Goal: Navigation & Orientation: Find specific page/section

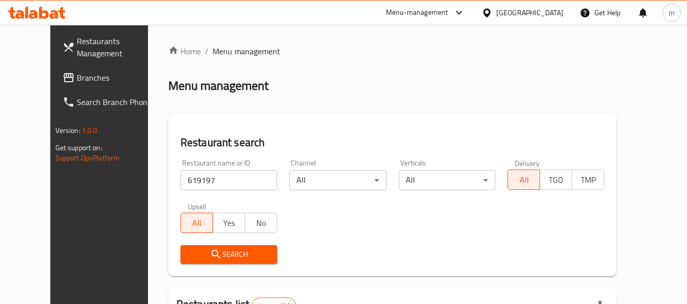
scroll to position [136, 0]
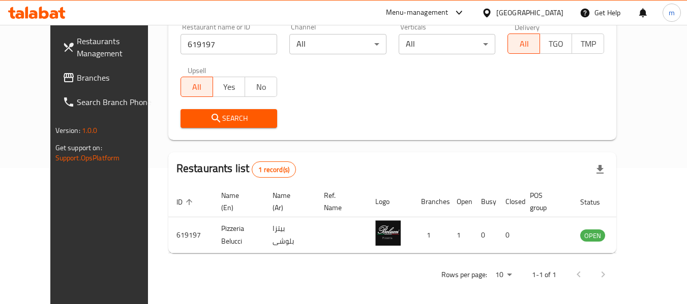
click at [559, 16] on div "Oman" at bounding box center [529, 12] width 67 height 11
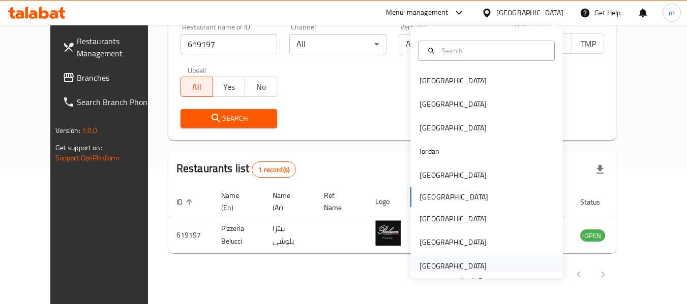
click at [465, 268] on div "[GEOGRAPHIC_DATA]" at bounding box center [452, 266] width 67 height 11
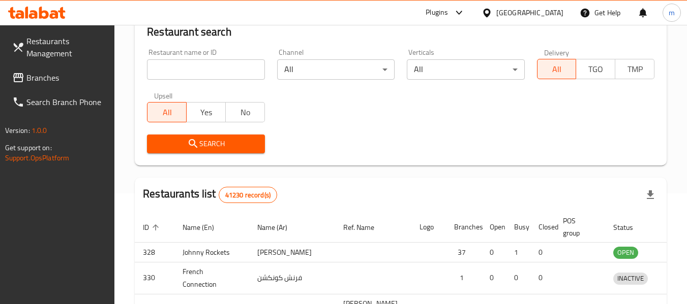
scroll to position [136, 0]
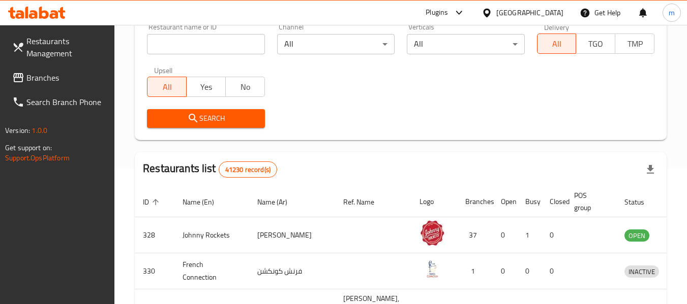
click at [47, 83] on span "Branches" at bounding box center [66, 78] width 80 height 12
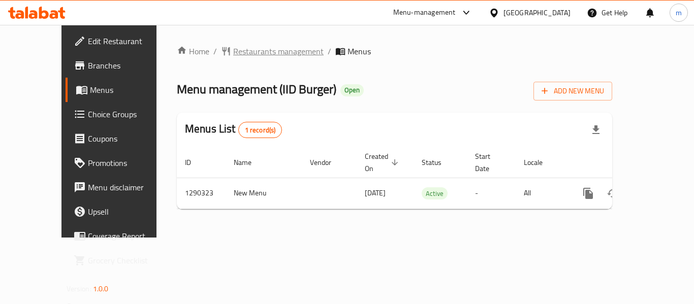
click at [233, 50] on span "Restaurants management" at bounding box center [278, 51] width 90 height 12
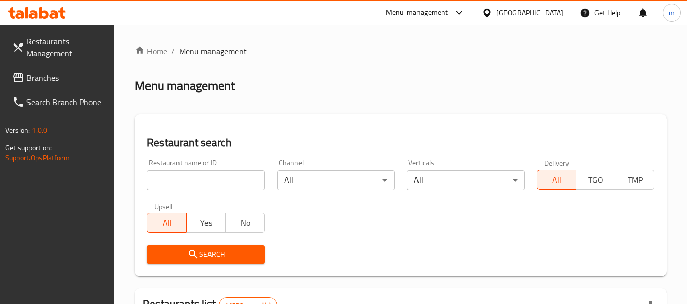
click at [206, 185] on input "search" at bounding box center [205, 180] width 117 height 20
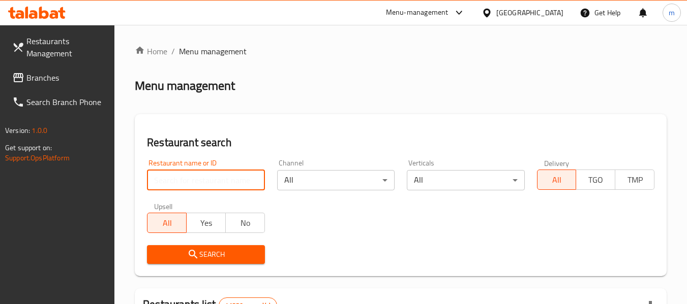
paste input "698152"
type input "698152"
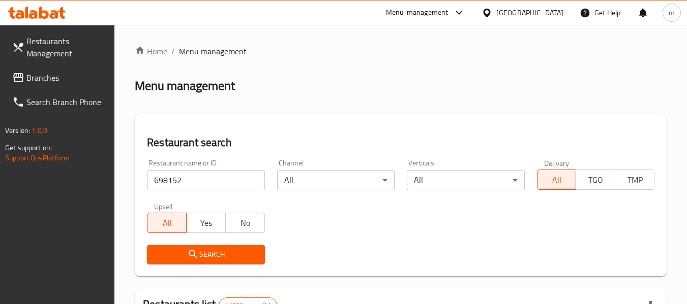
click at [193, 259] on icon "submit" at bounding box center [193, 255] width 12 height 12
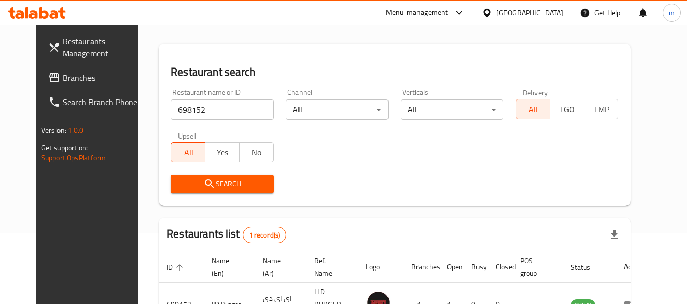
scroll to position [136, 0]
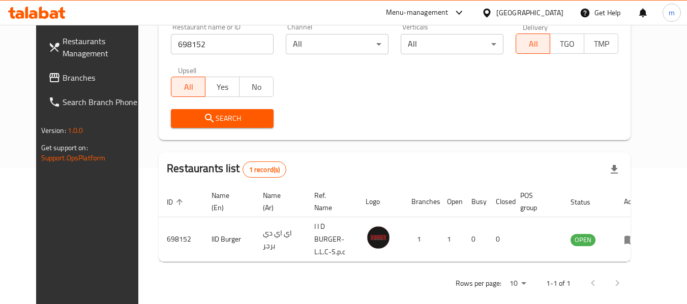
click at [63, 82] on span "Branches" at bounding box center [103, 78] width 80 height 12
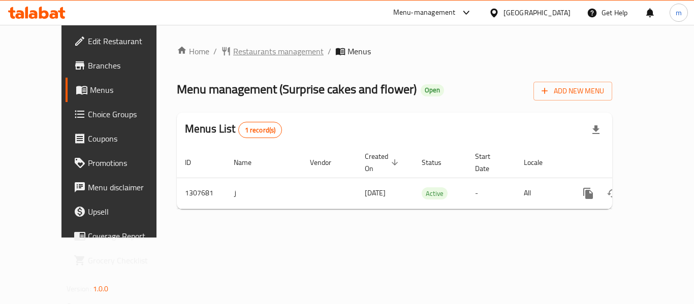
click at [254, 51] on span "Restaurants management" at bounding box center [278, 51] width 90 height 12
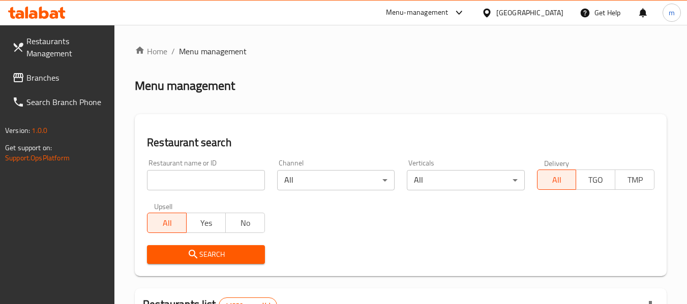
click at [203, 183] on input "search" at bounding box center [205, 180] width 117 height 20
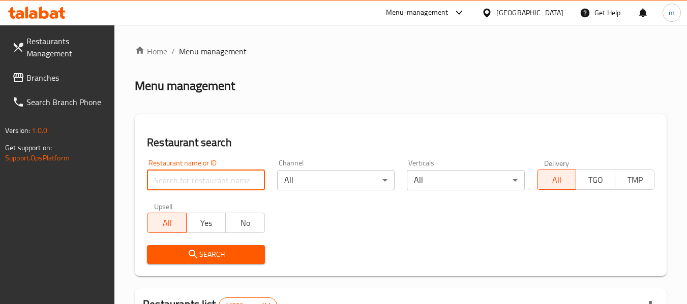
paste input "704412"
type input "704412"
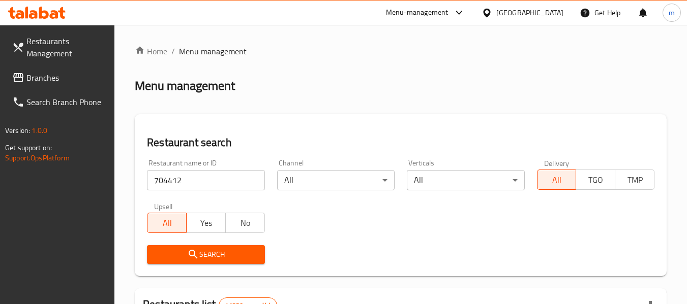
click at [211, 251] on span "Search" at bounding box center [205, 255] width 101 height 13
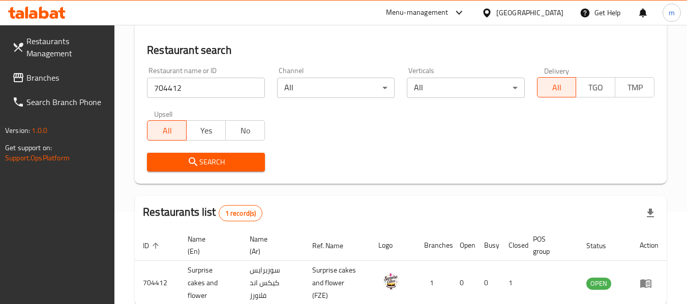
scroll to position [149, 0]
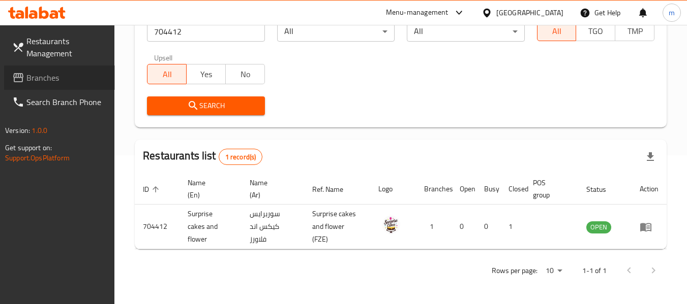
click at [71, 86] on link "Branches" at bounding box center [59, 78] width 111 height 24
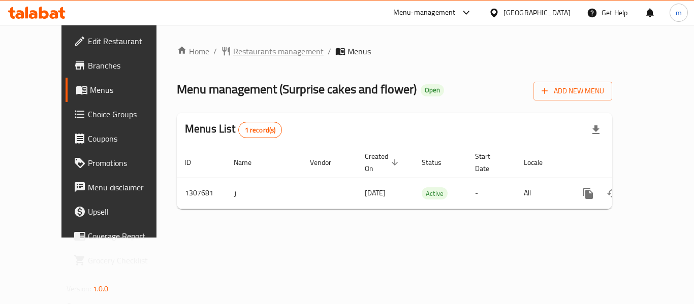
click at [244, 52] on span "Restaurants management" at bounding box center [278, 51] width 90 height 12
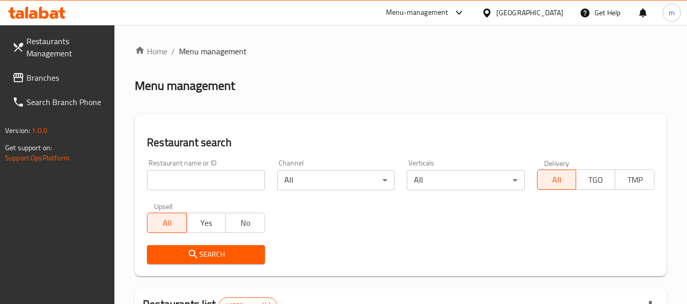
click at [220, 186] on input "search" at bounding box center [205, 180] width 117 height 20
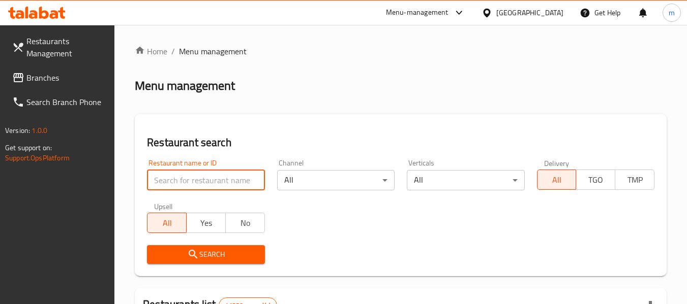
paste input "704412"
type input "704412"
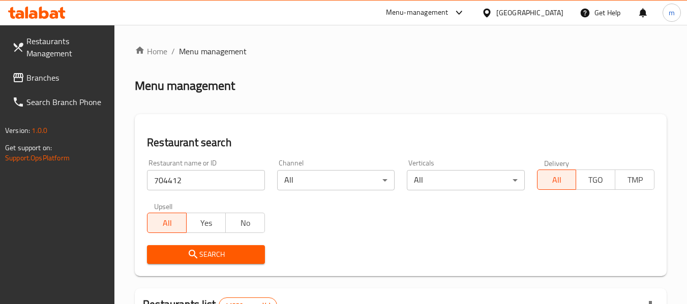
click at [211, 255] on span "Search" at bounding box center [205, 255] width 101 height 13
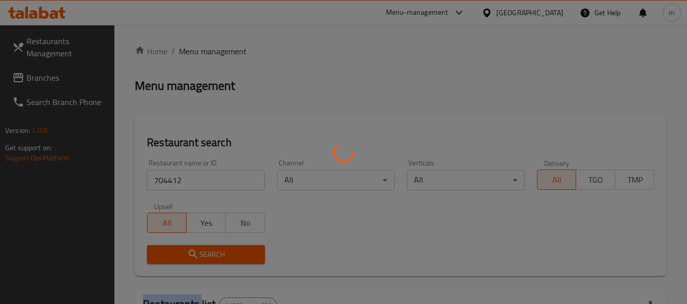
click at [211, 255] on div at bounding box center [343, 152] width 687 height 304
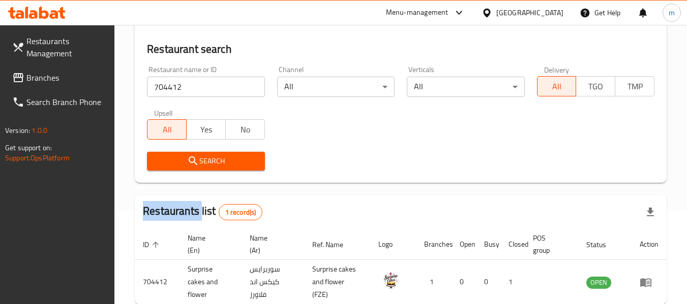
scroll to position [149, 0]
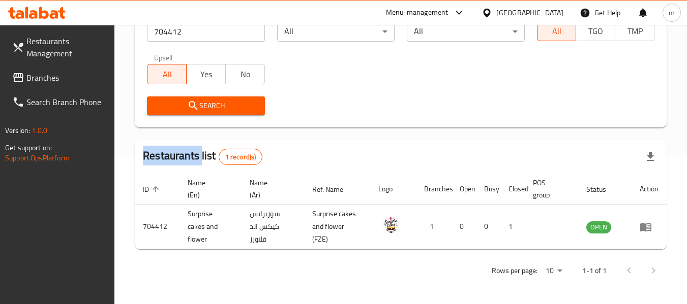
click at [38, 84] on span "Branches" at bounding box center [66, 78] width 80 height 12
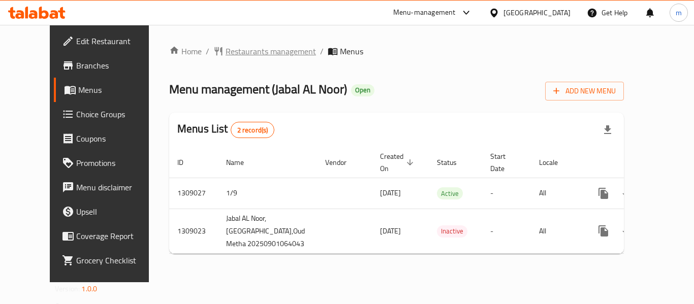
click at [248, 48] on span "Restaurants management" at bounding box center [271, 51] width 90 height 12
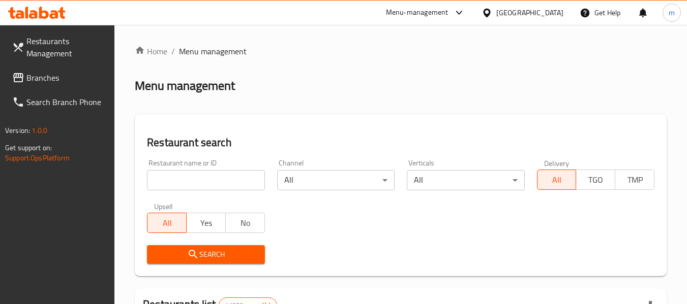
click at [199, 171] on input "search" at bounding box center [205, 180] width 117 height 20
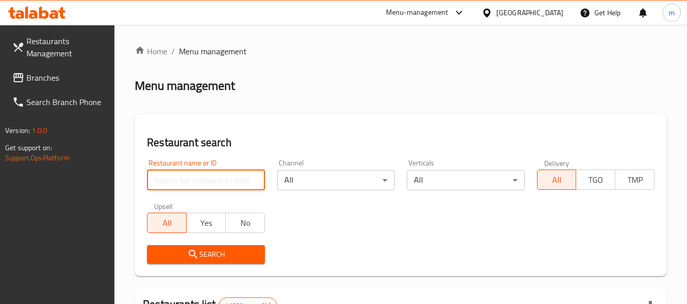
paste input "705134"
type input "705134"
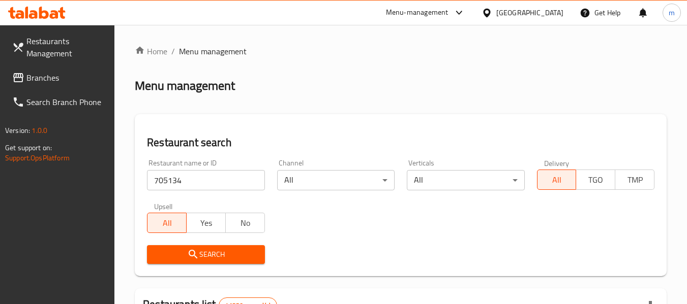
click at [202, 253] on span "Search" at bounding box center [205, 255] width 101 height 13
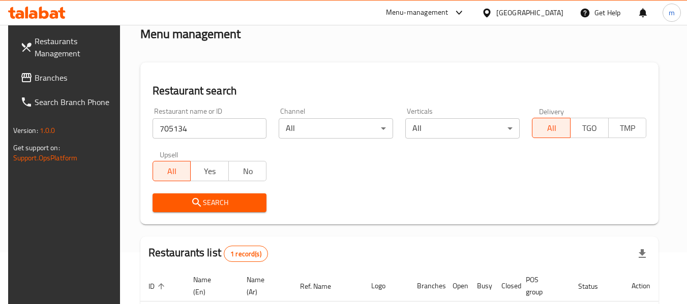
scroll to position [136, 0]
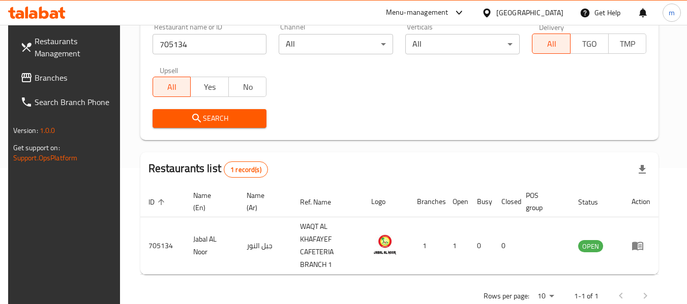
click at [57, 80] on span "Branches" at bounding box center [75, 78] width 80 height 12
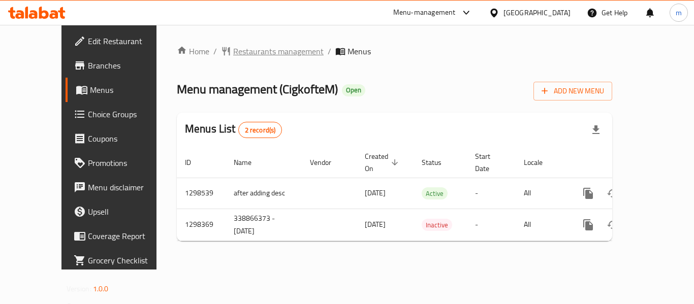
click at [234, 52] on span "Restaurants management" at bounding box center [278, 51] width 90 height 12
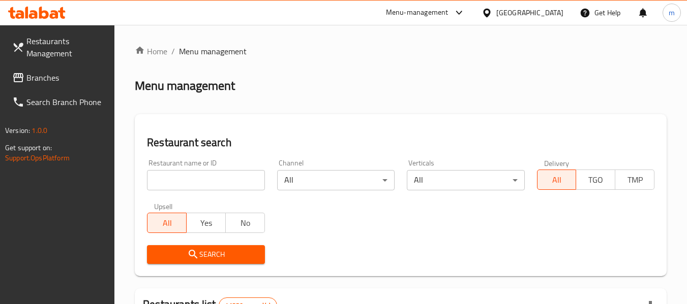
click at [209, 184] on input "search" at bounding box center [205, 180] width 117 height 20
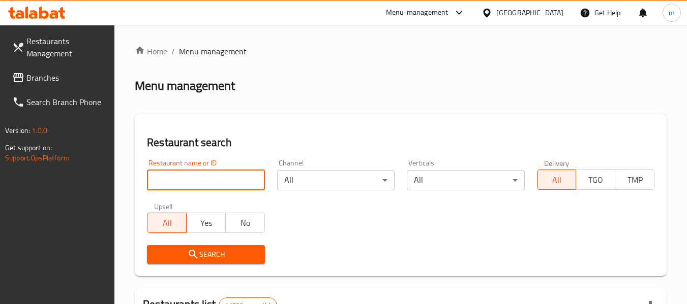
paste input "700675"
type input "700675"
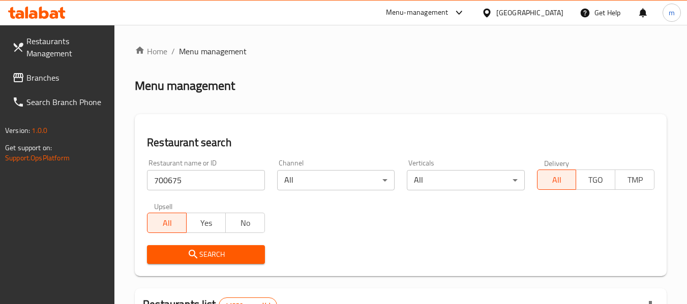
click at [209, 255] on span "Search" at bounding box center [205, 255] width 101 height 13
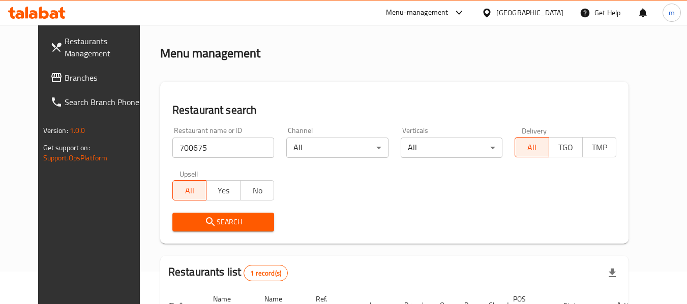
scroll to position [136, 0]
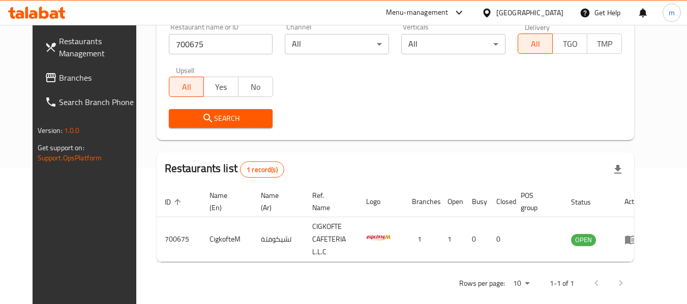
click at [525, 9] on div "[GEOGRAPHIC_DATA]" at bounding box center [529, 12] width 67 height 11
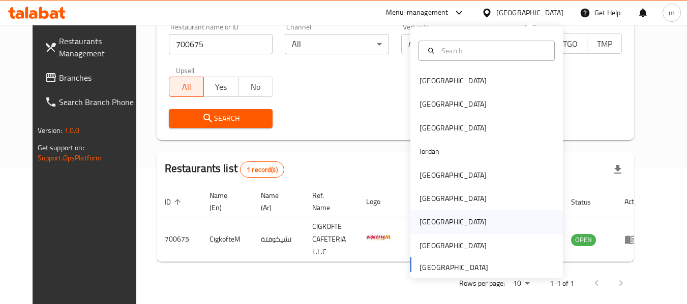
click at [422, 229] on div "[GEOGRAPHIC_DATA]" at bounding box center [452, 221] width 83 height 23
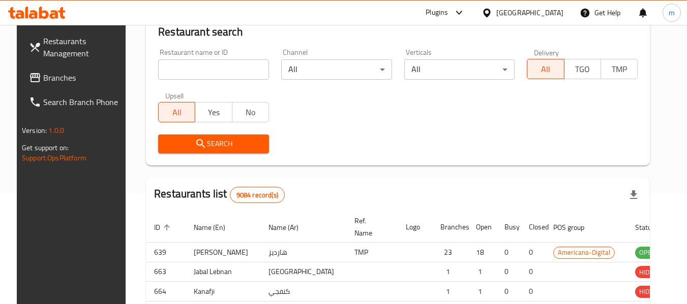
scroll to position [136, 0]
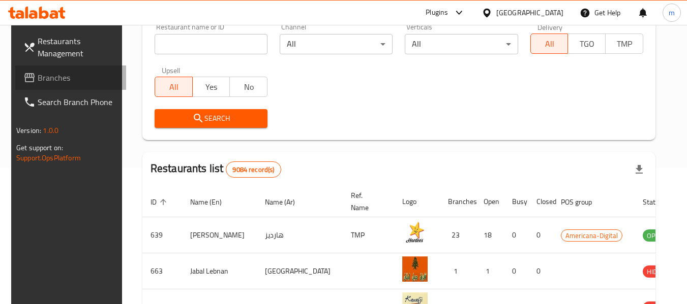
click at [57, 77] on span "Branches" at bounding box center [78, 78] width 80 height 12
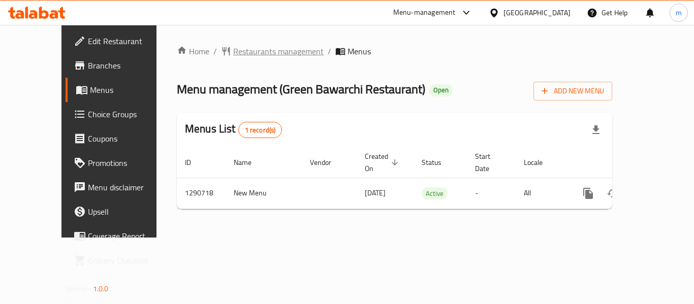
click at [233, 50] on span "Restaurants management" at bounding box center [278, 51] width 90 height 12
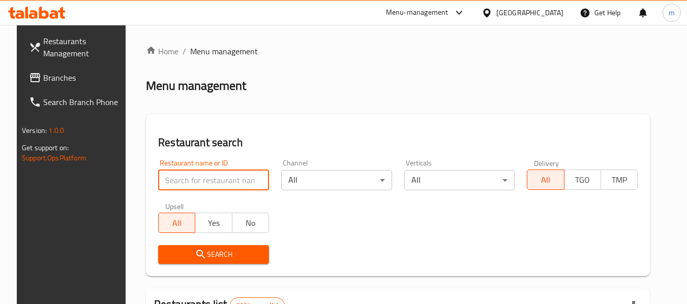
click at [218, 182] on input "search" at bounding box center [213, 180] width 111 height 20
paste input "698354"
type input "698354"
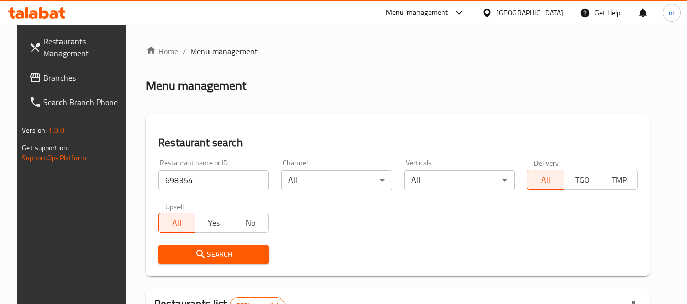
click at [201, 262] on button "Search" at bounding box center [213, 254] width 111 height 19
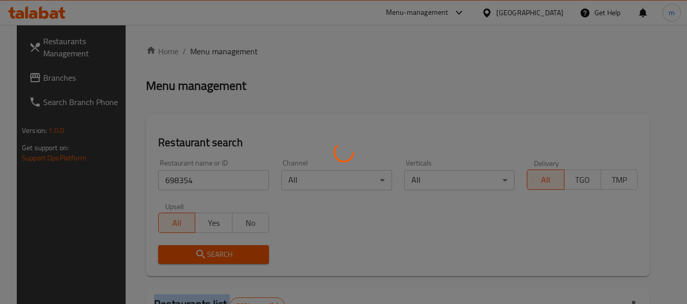
click at [201, 262] on div at bounding box center [343, 152] width 687 height 304
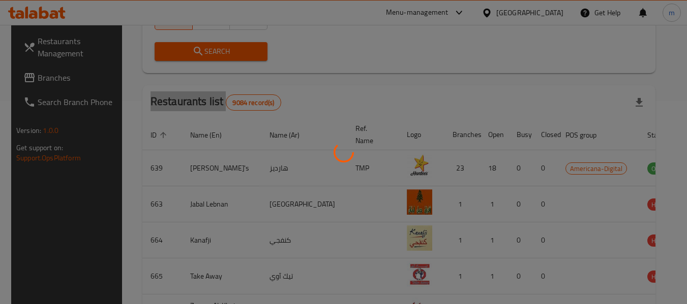
scroll to position [140, 0]
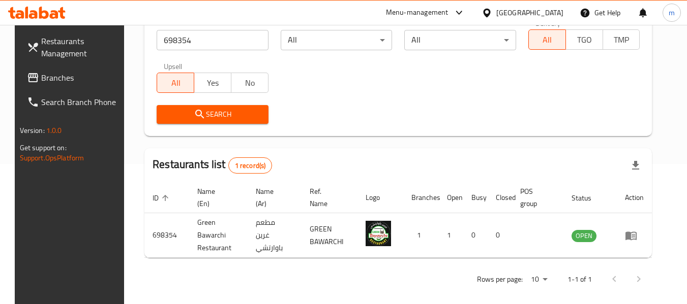
click at [550, 13] on div "[GEOGRAPHIC_DATA]" at bounding box center [529, 12] width 67 height 11
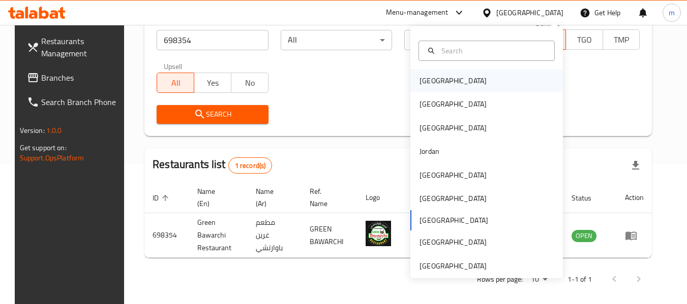
click at [437, 84] on div "[GEOGRAPHIC_DATA]" at bounding box center [452, 80] width 83 height 23
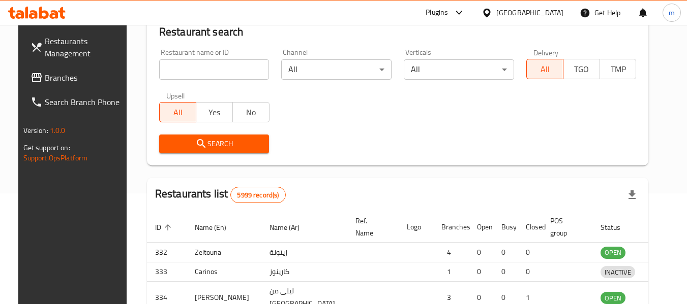
scroll to position [140, 0]
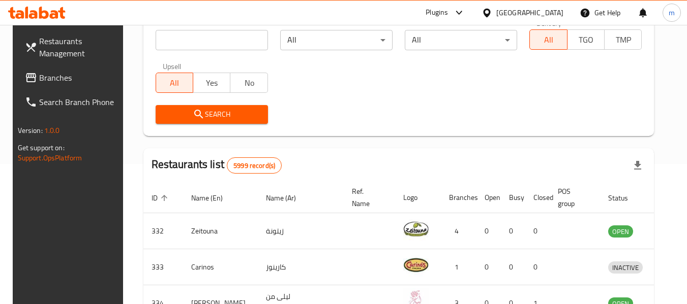
click at [54, 77] on span "Branches" at bounding box center [79, 78] width 80 height 12
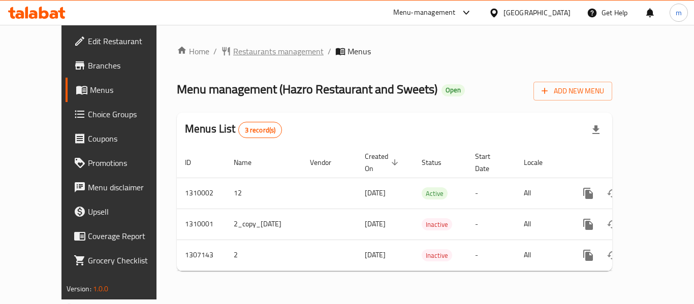
click at [254, 51] on span "Restaurants management" at bounding box center [278, 51] width 90 height 12
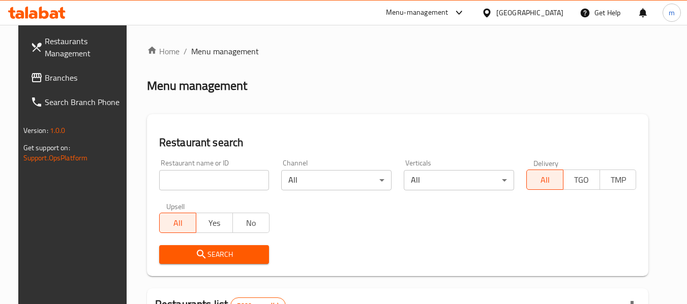
click at [216, 177] on input "search" at bounding box center [214, 180] width 110 height 20
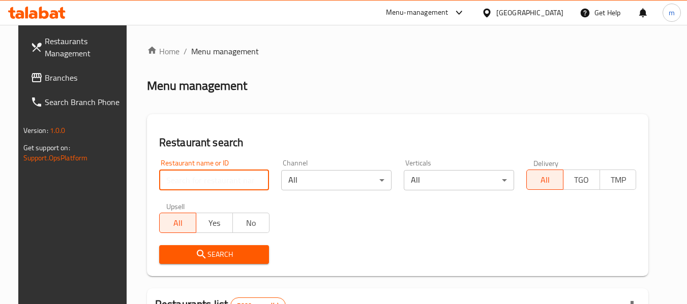
paste input "704313"
type input "704313"
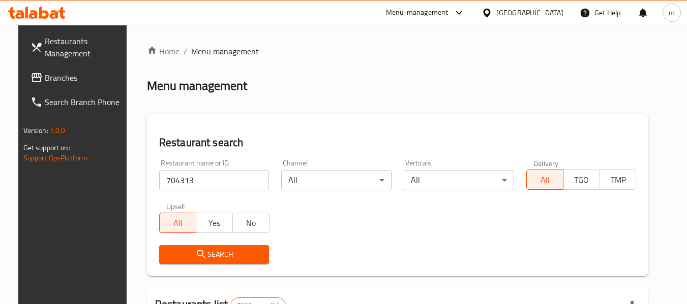
click at [219, 262] on button "Search" at bounding box center [214, 254] width 110 height 19
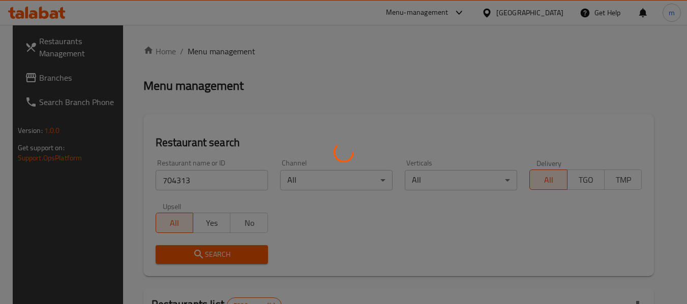
scroll to position [149, 0]
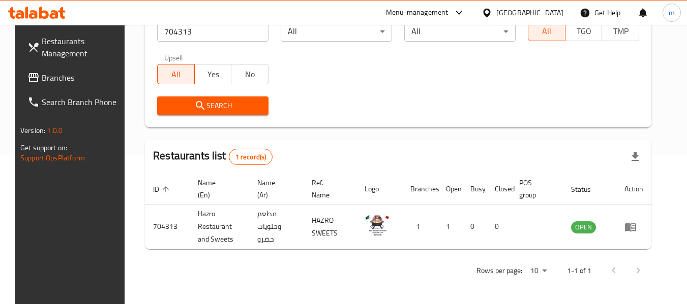
click at [542, 16] on div "[GEOGRAPHIC_DATA]" at bounding box center [529, 12] width 67 height 11
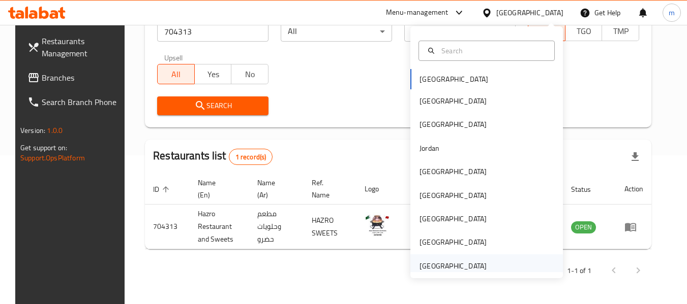
click at [472, 264] on div "[GEOGRAPHIC_DATA]" at bounding box center [452, 266] width 67 height 11
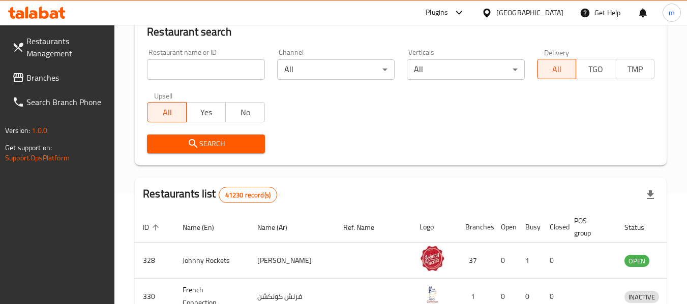
scroll to position [149, 0]
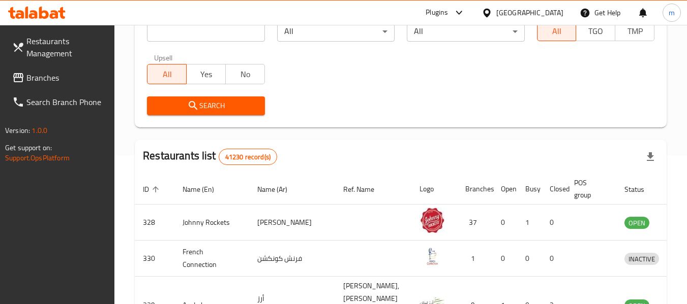
click at [55, 82] on span "Branches" at bounding box center [66, 78] width 80 height 12
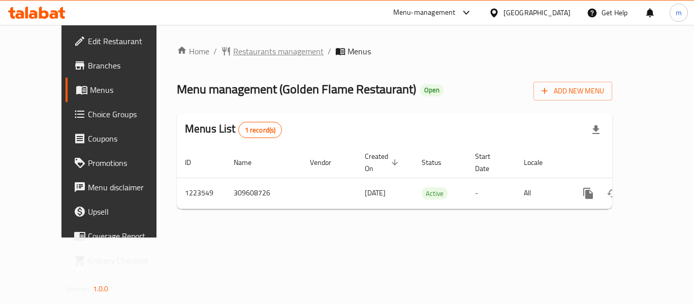
click at [233, 51] on span "Restaurants management" at bounding box center [278, 51] width 90 height 12
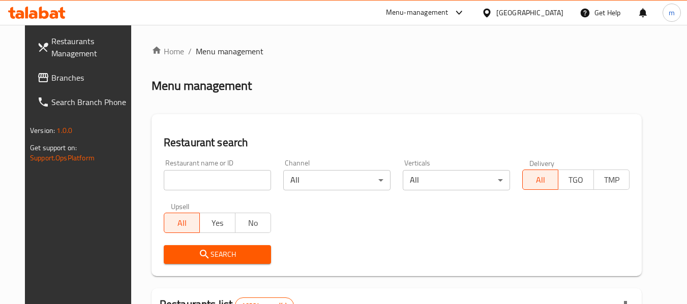
click at [200, 183] on input "search" at bounding box center [217, 180] width 107 height 20
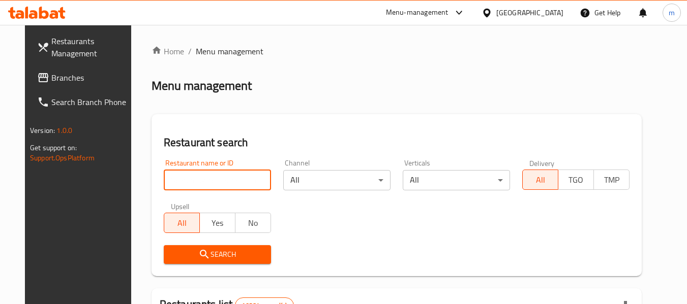
paste input "674475"
type input "674475"
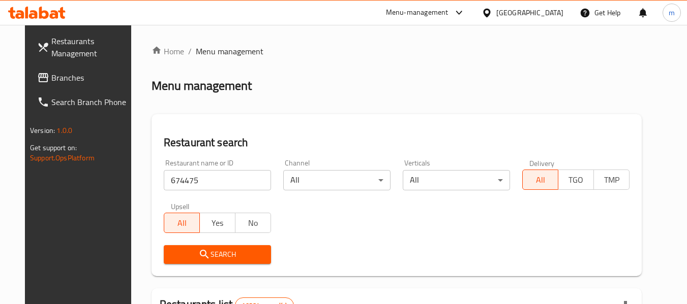
click at [205, 254] on span "Search" at bounding box center [217, 255] width 91 height 13
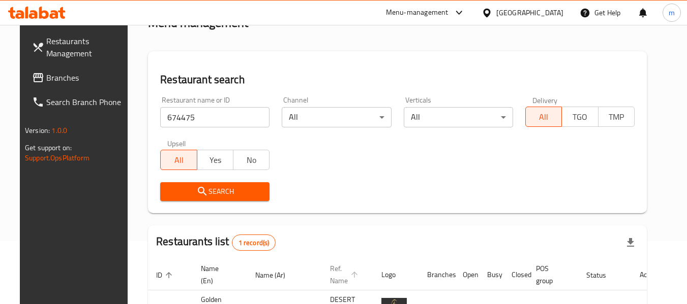
scroll to position [136, 0]
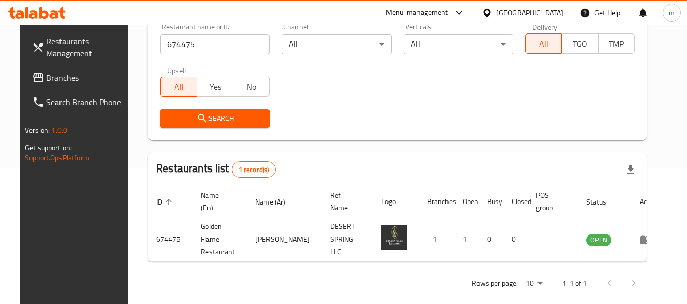
click at [546, 9] on div "Oman" at bounding box center [529, 12] width 67 height 11
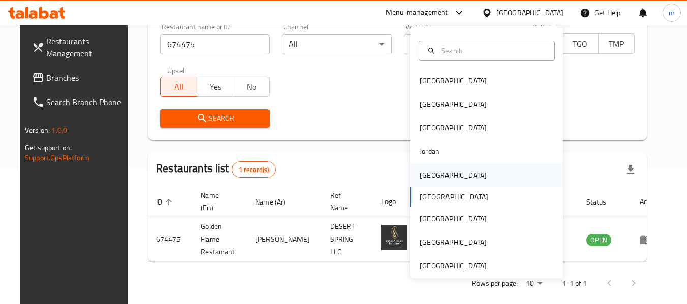
click at [425, 170] on div "[GEOGRAPHIC_DATA]" at bounding box center [452, 175] width 67 height 11
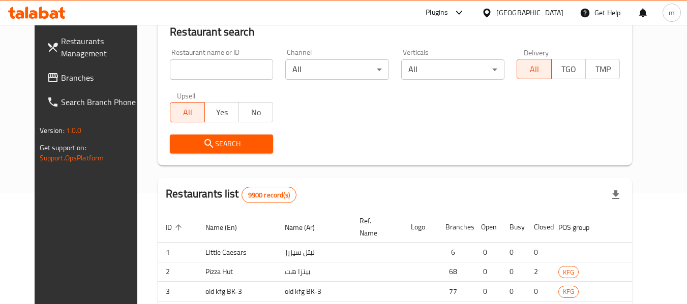
scroll to position [136, 0]
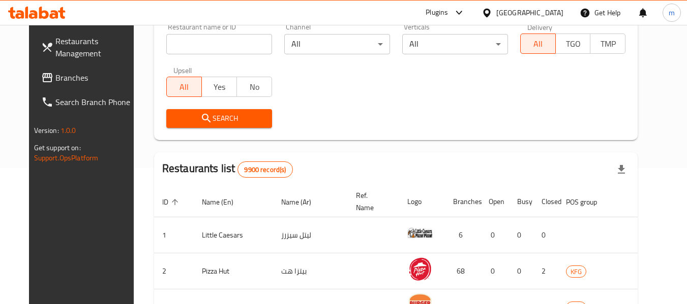
click at [55, 72] on span "Branches" at bounding box center [95, 78] width 80 height 12
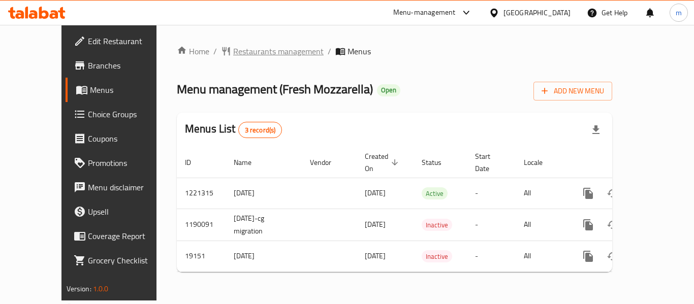
click at [234, 54] on span "Restaurants management" at bounding box center [278, 51] width 90 height 12
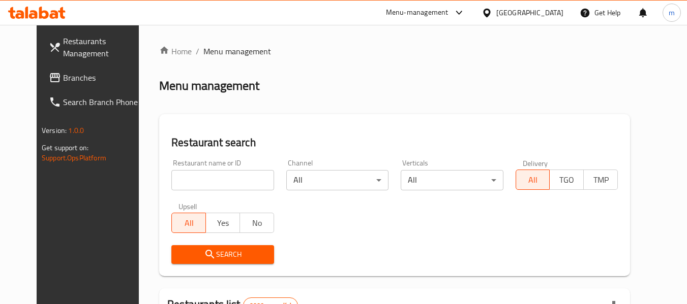
click at [210, 180] on input "search" at bounding box center [222, 180] width 102 height 20
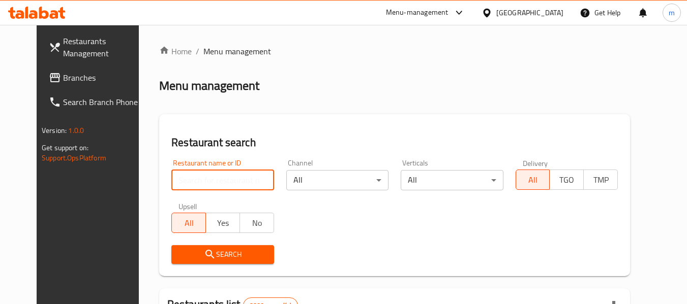
paste input "10274"
type input "10274"
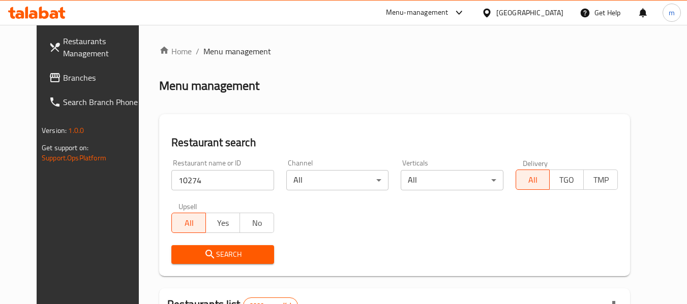
click at [206, 250] on span "Search" at bounding box center [222, 255] width 86 height 13
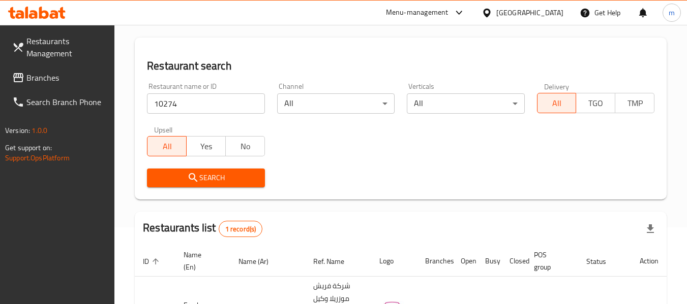
scroll to position [149, 0]
